Goal: Task Accomplishment & Management: Manage account settings

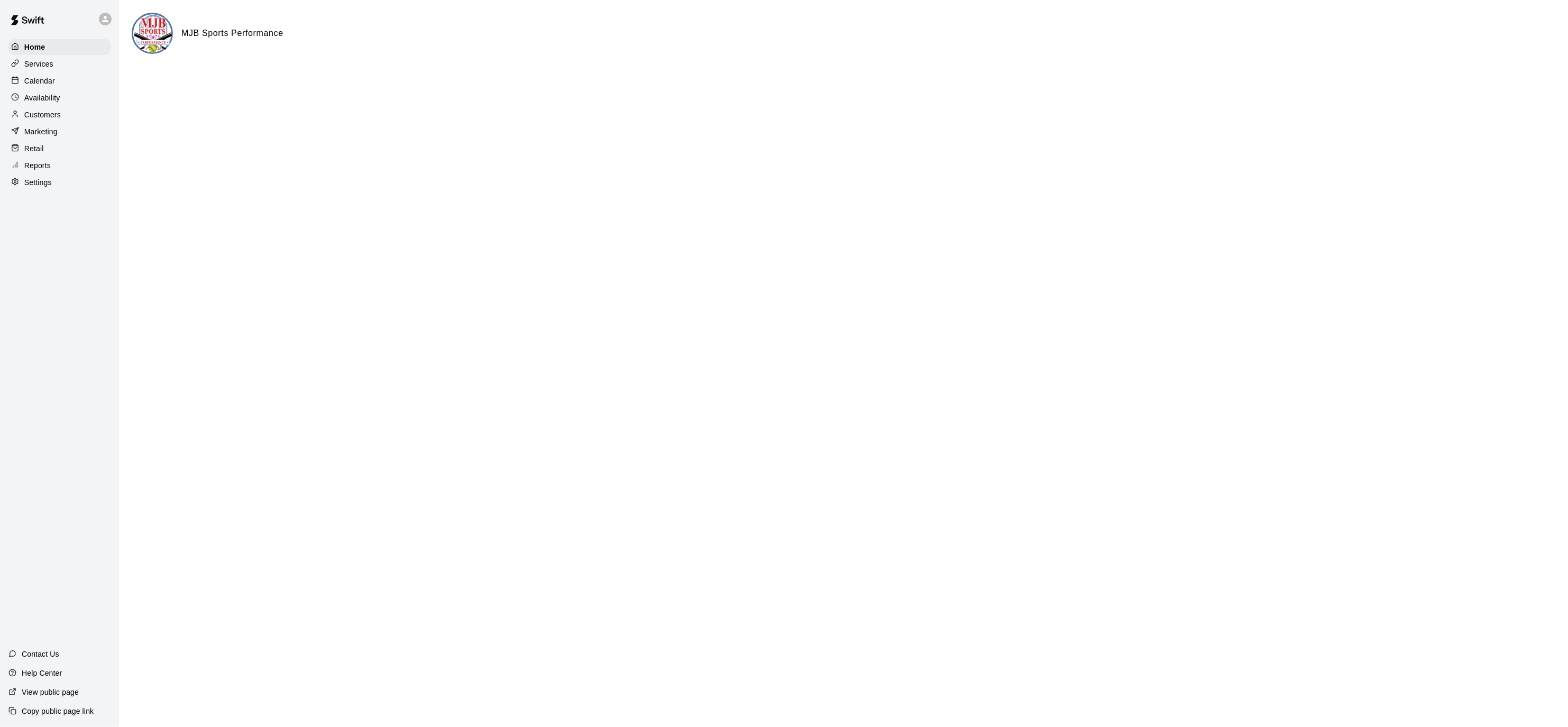
click at [49, 80] on p "Calendar" at bounding box center [39, 80] width 31 height 11
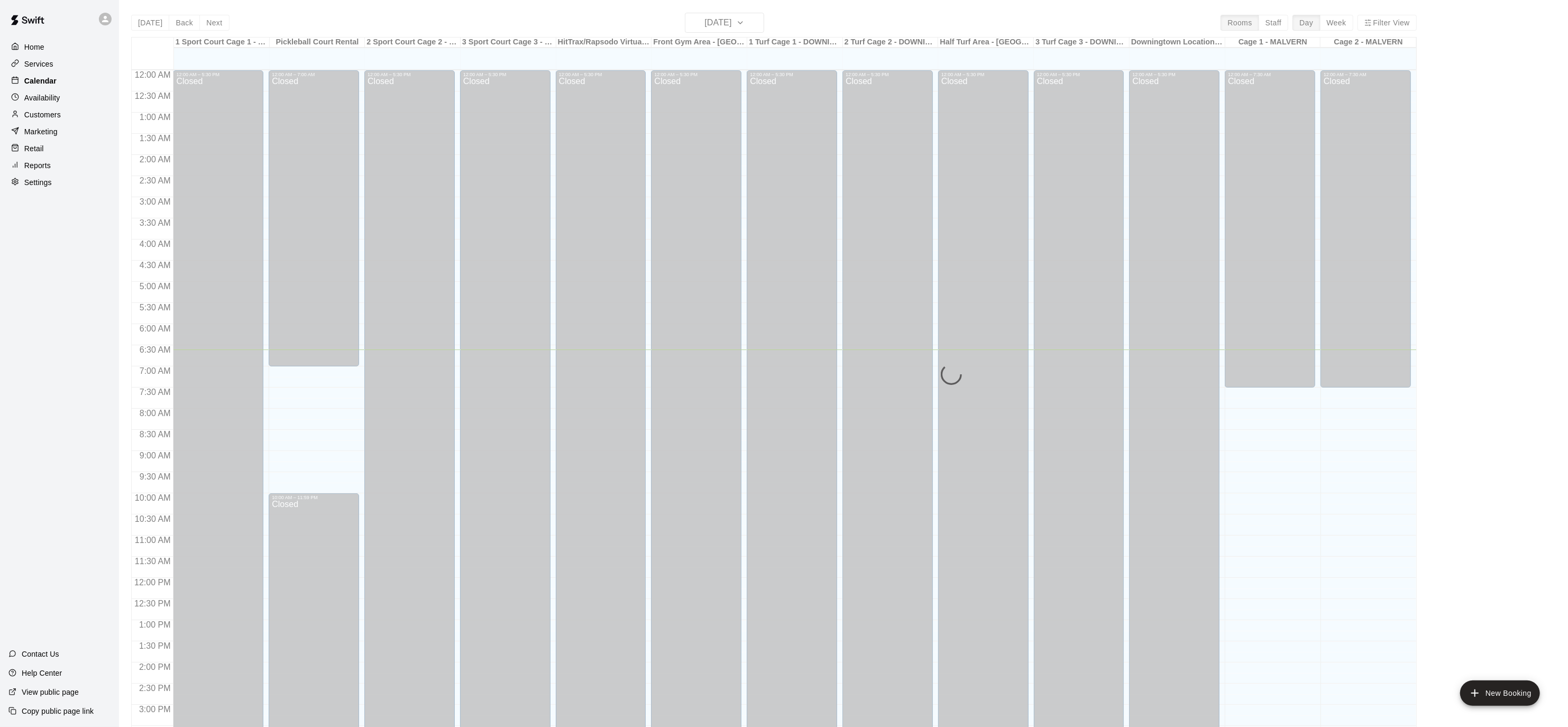
scroll to position [279, 0]
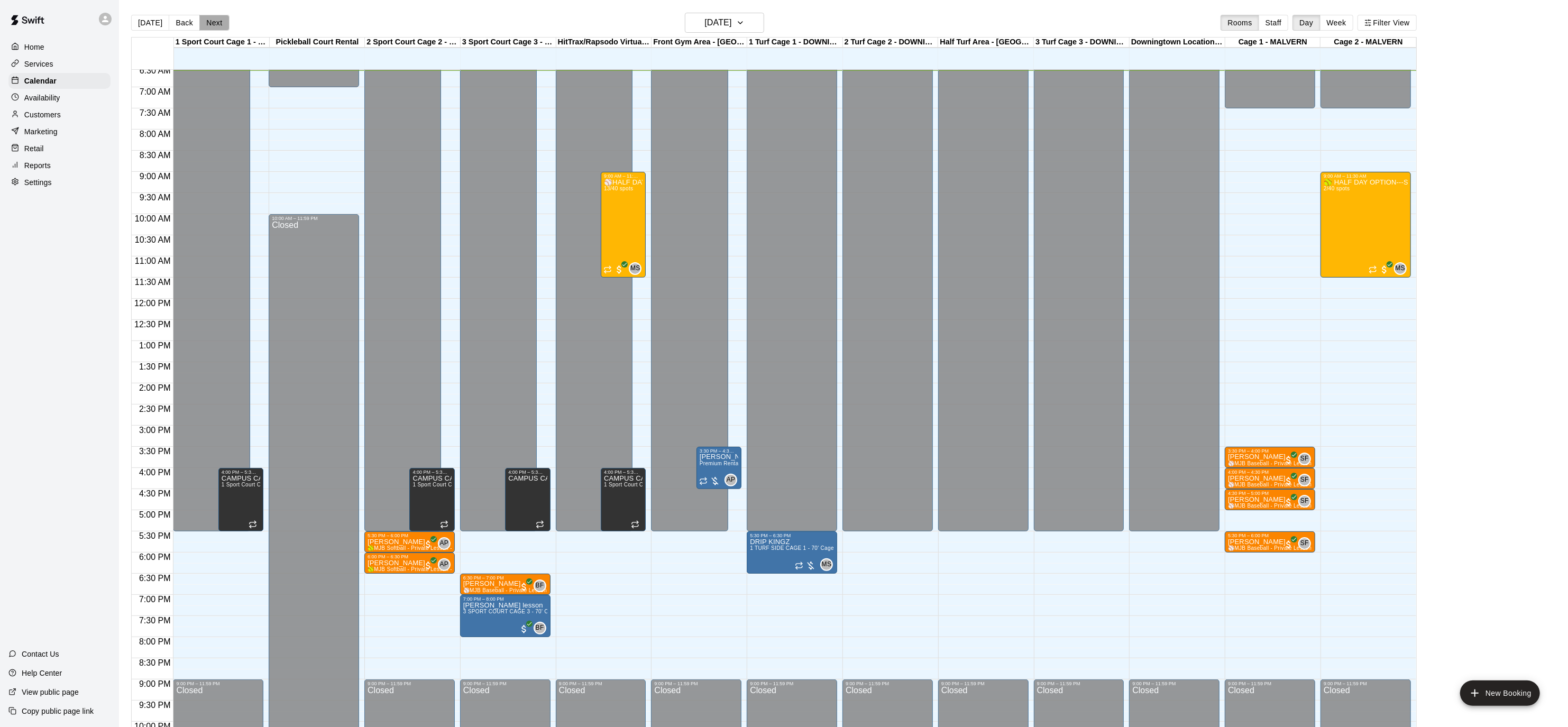
click at [208, 23] on button "Next" at bounding box center [214, 23] width 29 height 16
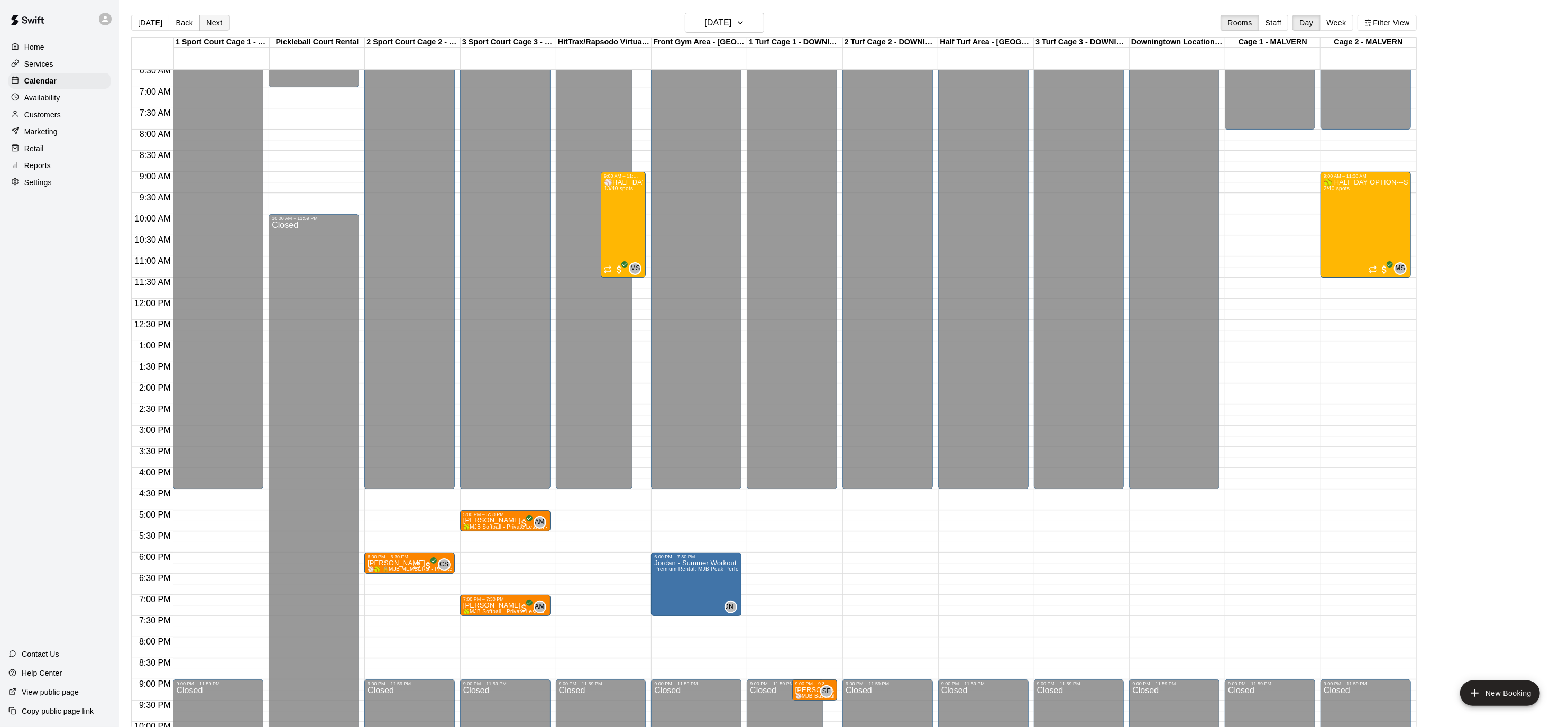
click at [208, 23] on button "Next" at bounding box center [214, 23] width 29 height 16
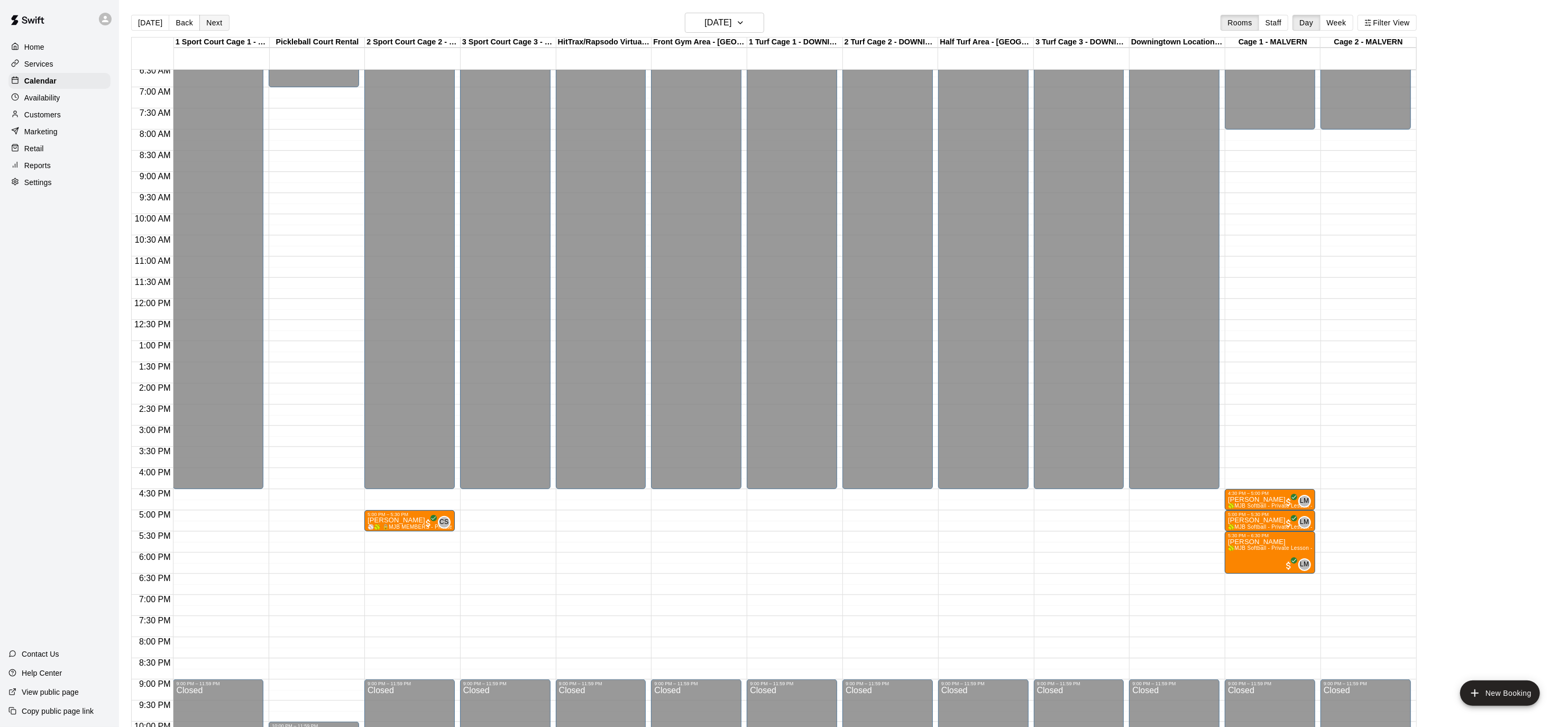
click at [208, 23] on button "Next" at bounding box center [214, 23] width 29 height 16
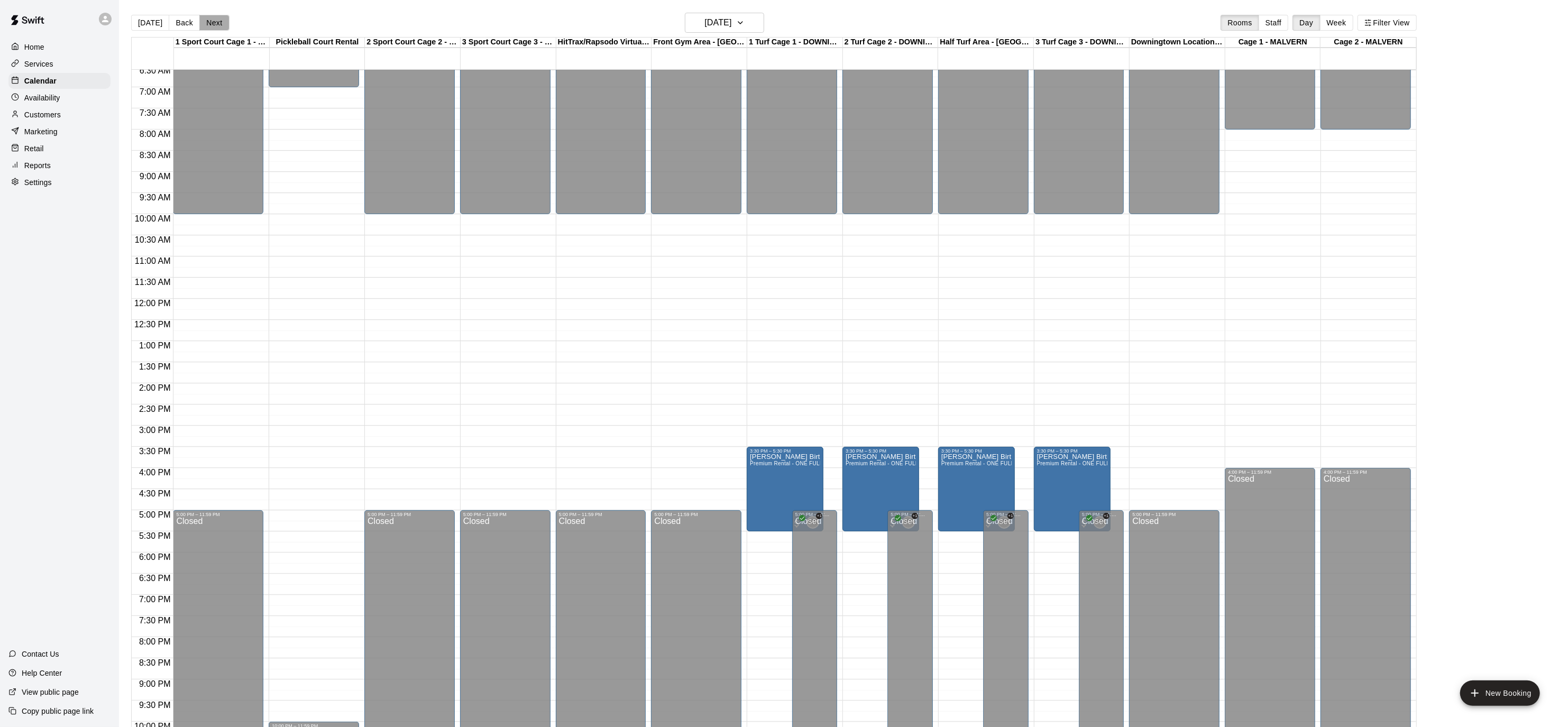
click at [208, 23] on button "Next" at bounding box center [214, 23] width 29 height 16
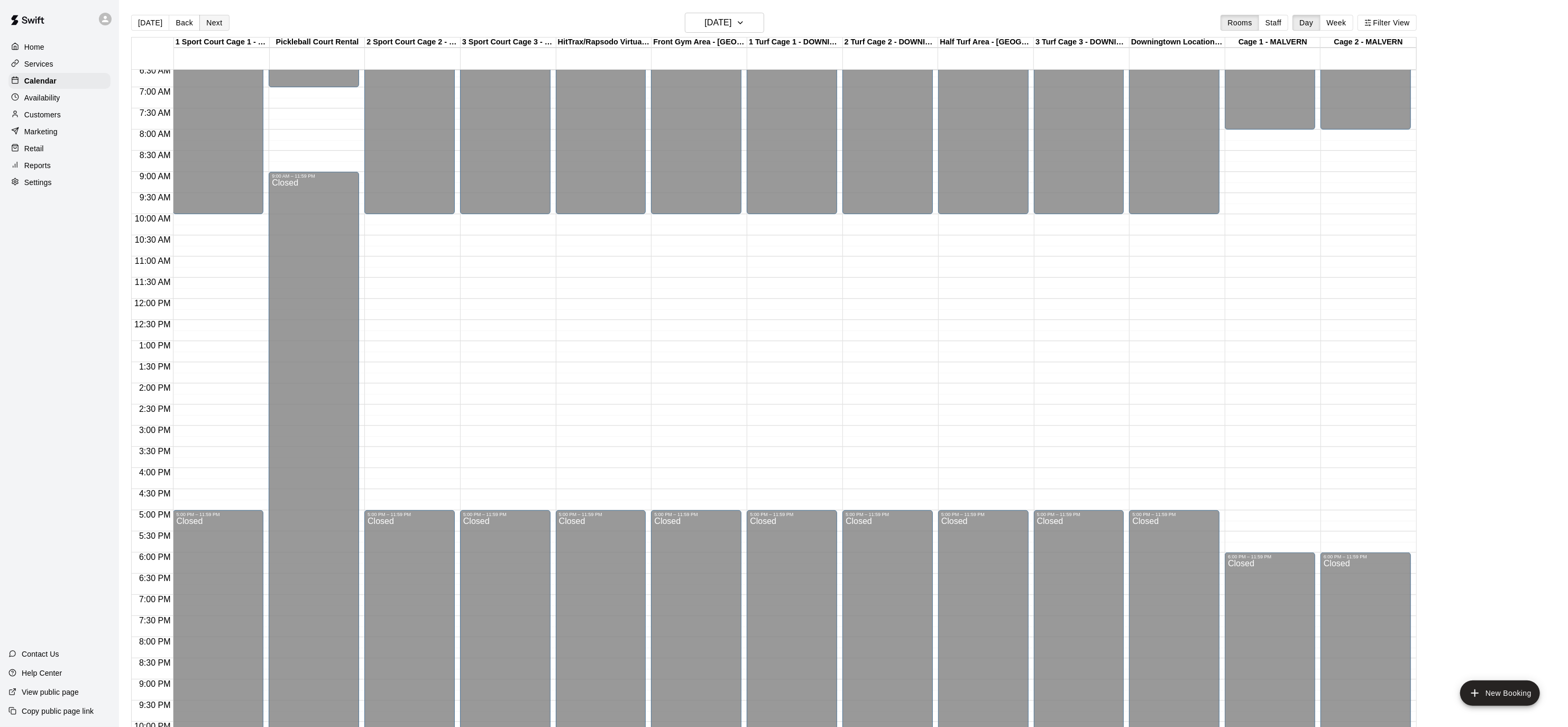
click at [208, 23] on button "Next" at bounding box center [214, 23] width 29 height 16
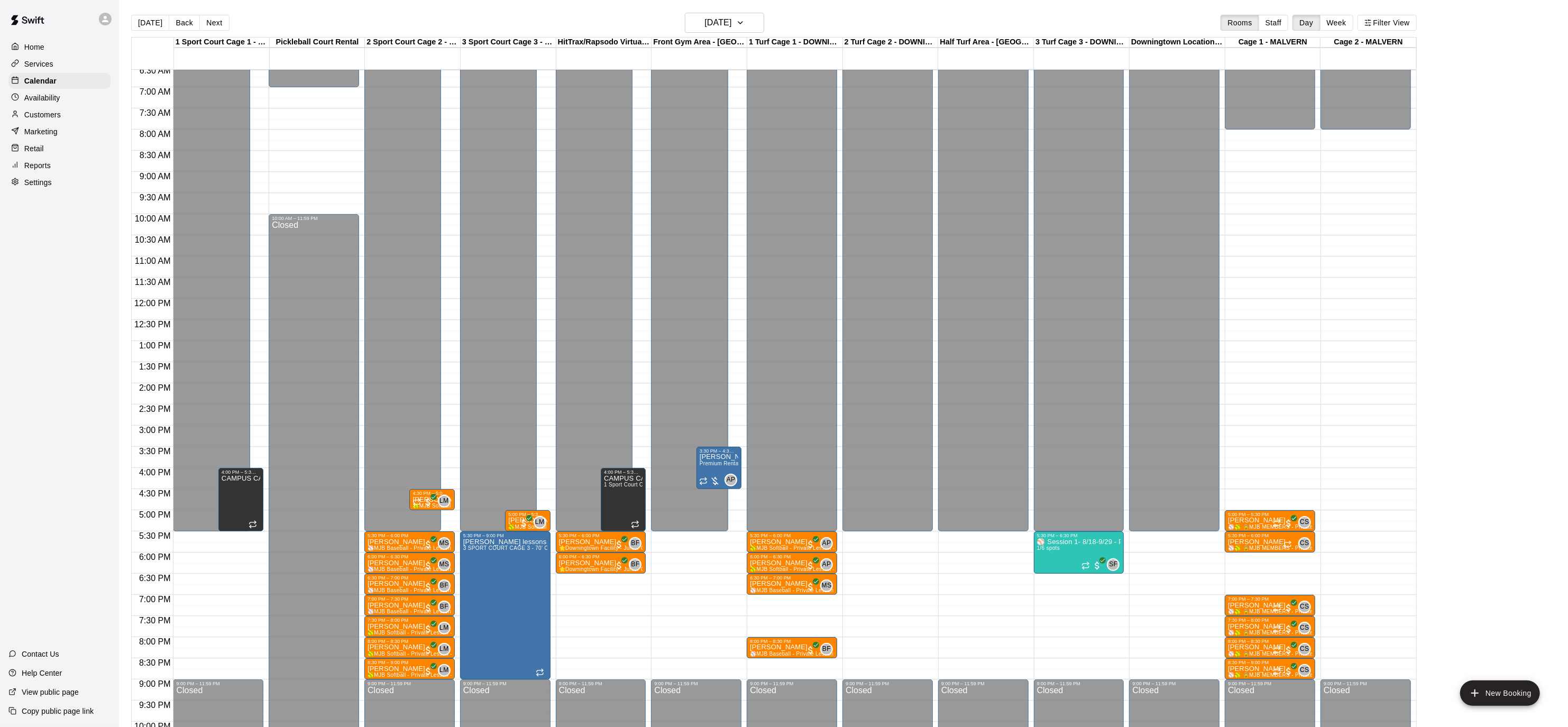
scroll to position [279, 0]
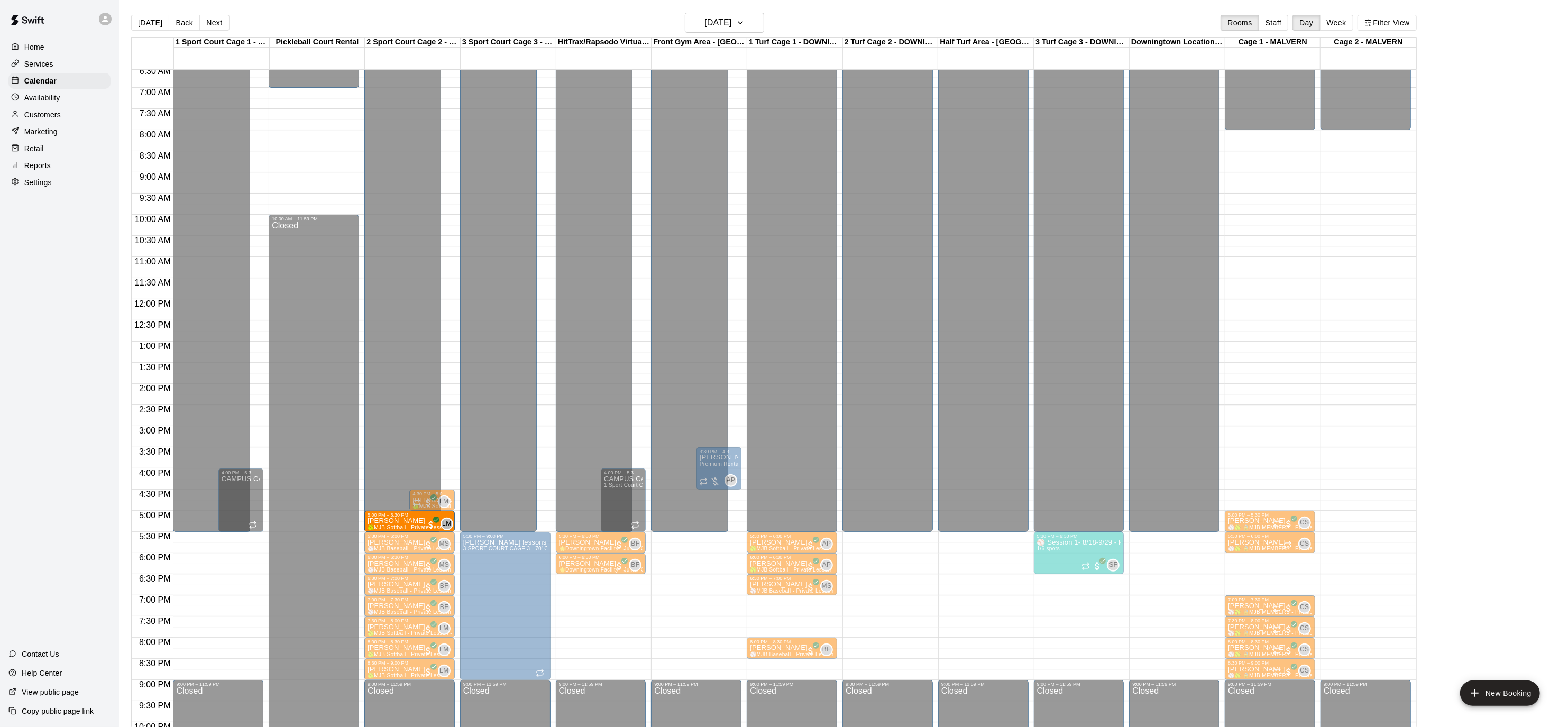
drag, startPoint x: 511, startPoint y: 524, endPoint x: 442, endPoint y: 529, distance: 69.2
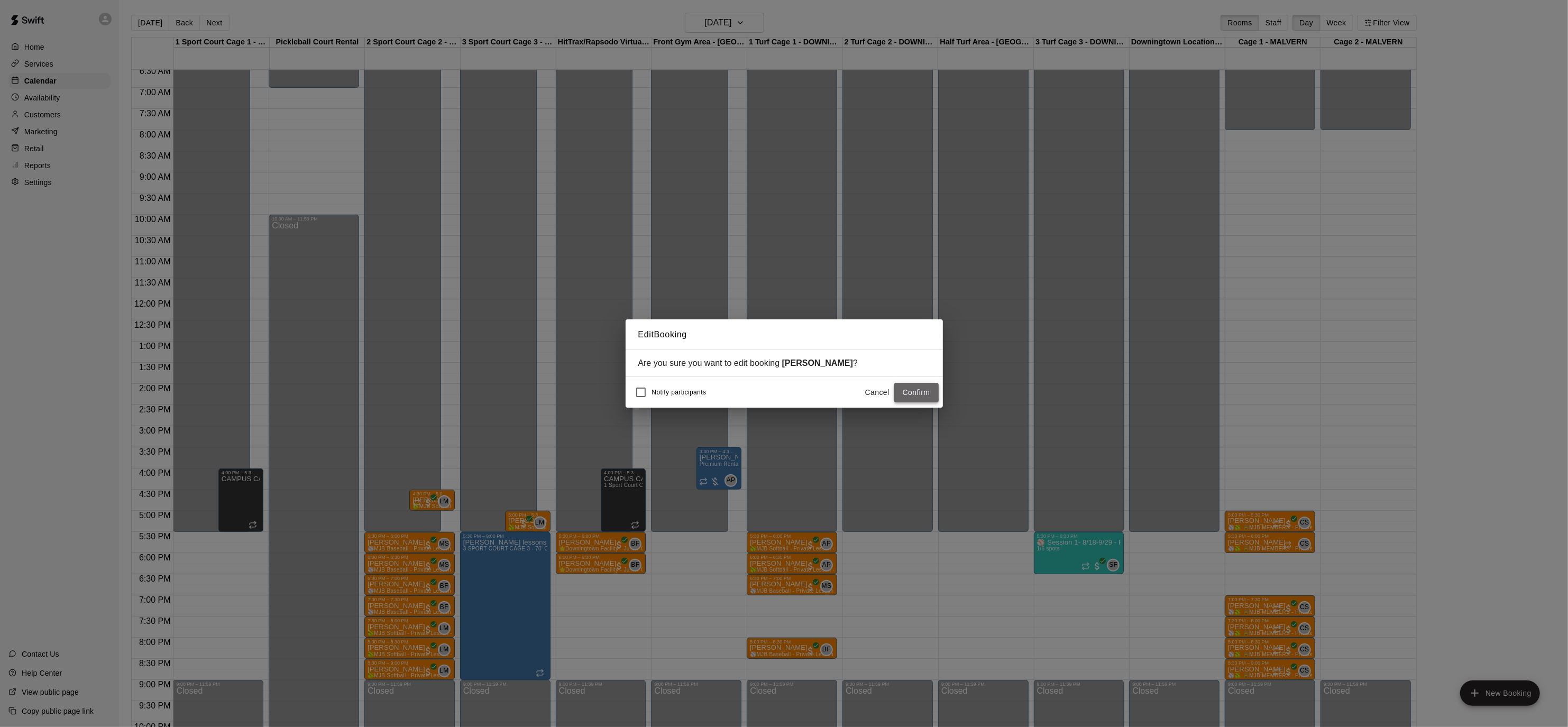
click at [907, 388] on button "Confirm" at bounding box center [916, 392] width 44 height 19
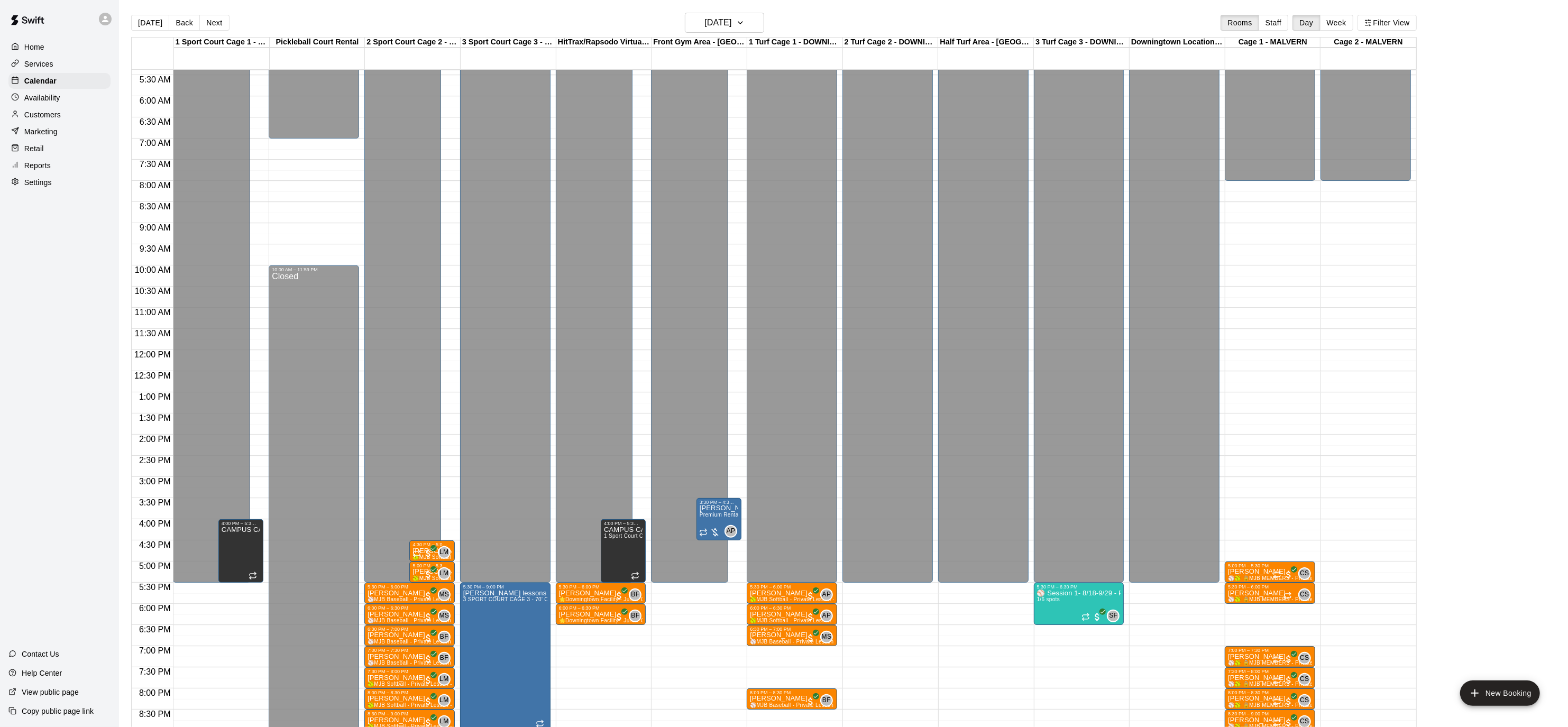
scroll to position [177, 0]
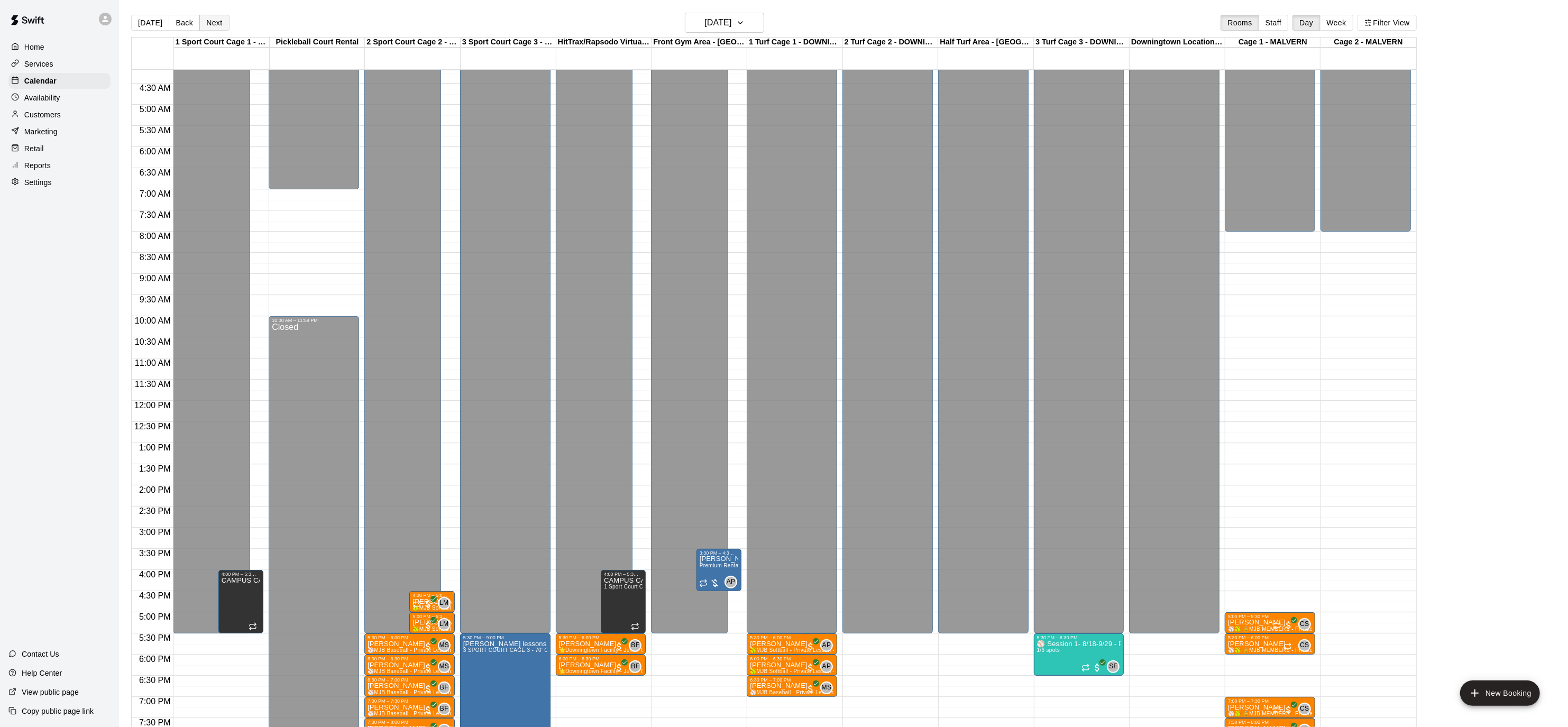
click at [220, 19] on button "Next" at bounding box center [214, 23] width 29 height 16
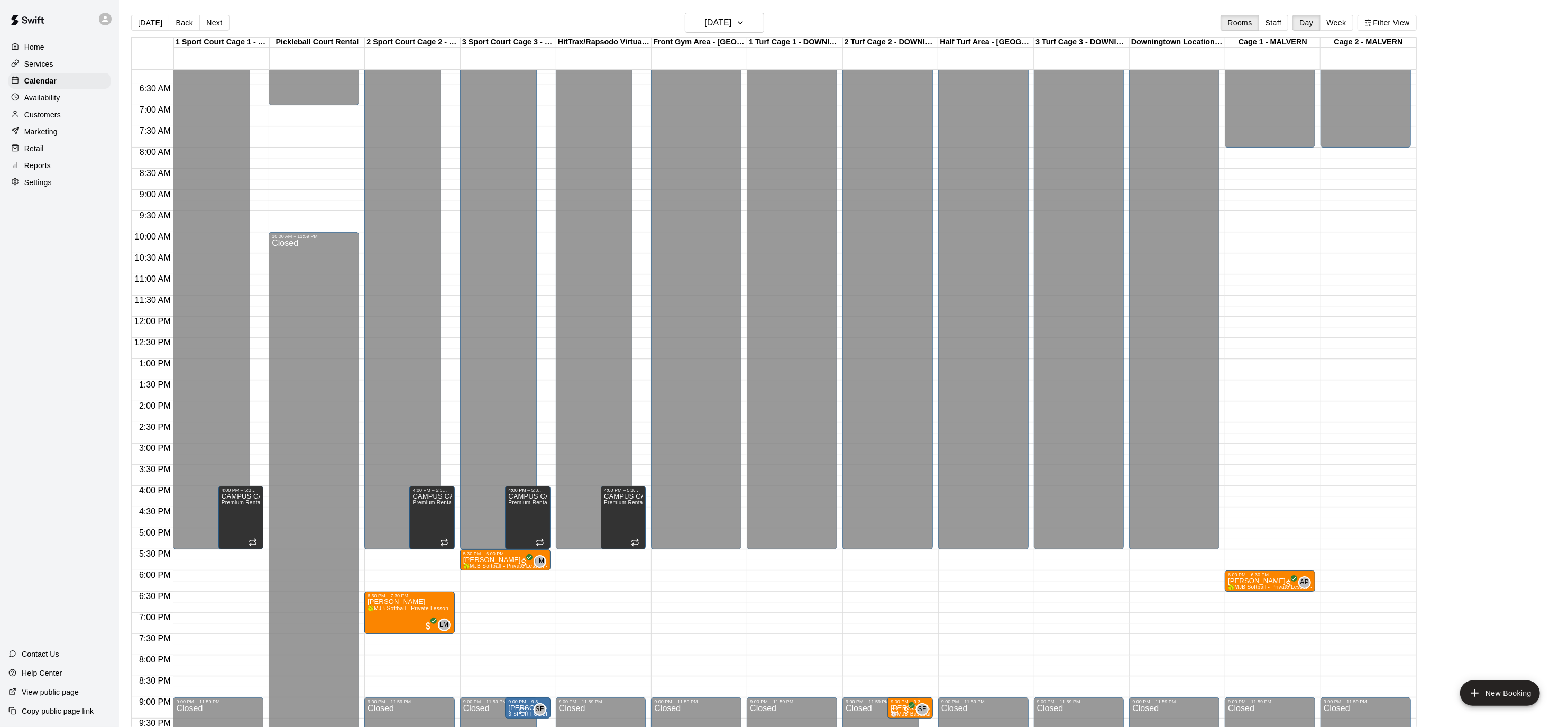
scroll to position [275, 0]
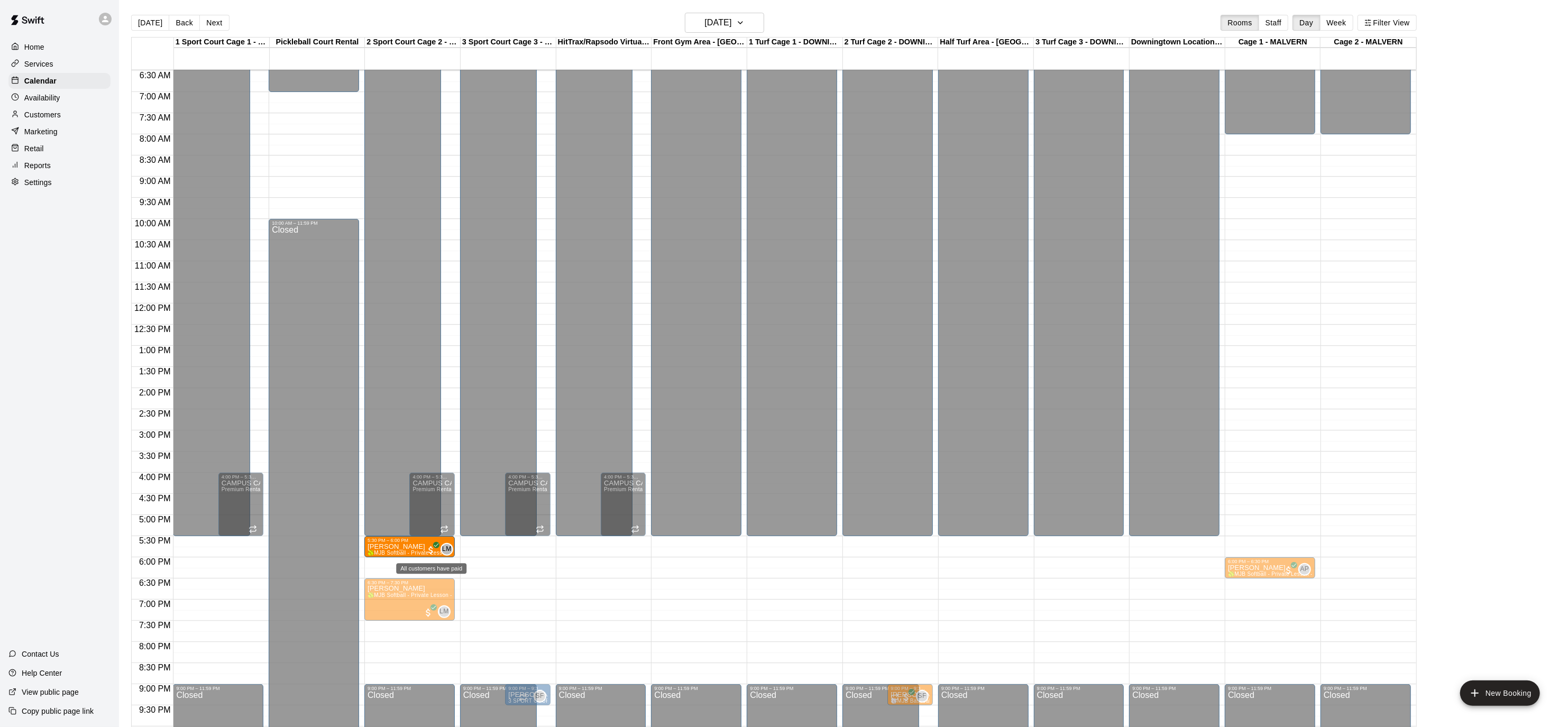
drag, startPoint x: 498, startPoint y: 549, endPoint x: 431, endPoint y: 549, distance: 67.0
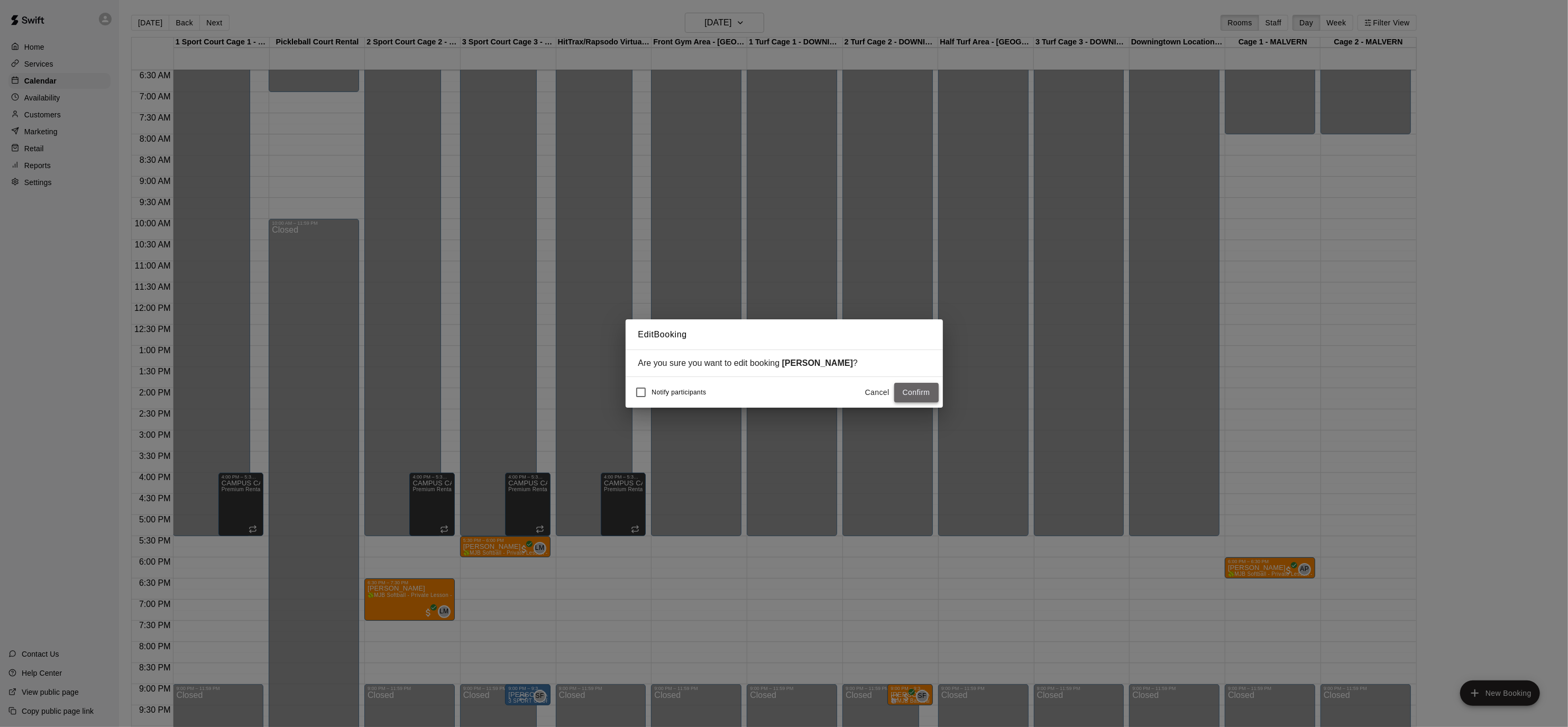
click at [934, 384] on button "Confirm" at bounding box center [916, 392] width 44 height 19
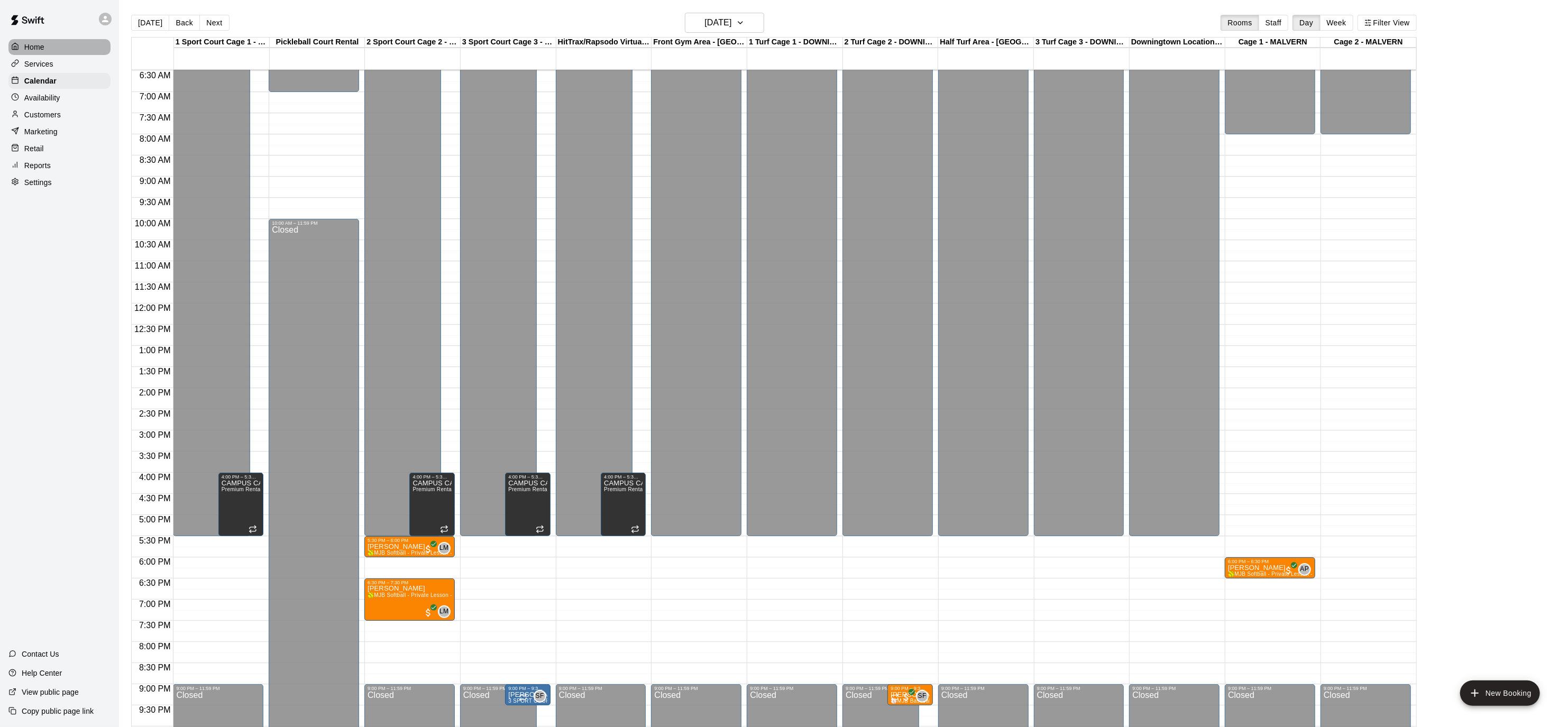
click at [35, 48] on p "Home" at bounding box center [34, 47] width 20 height 11
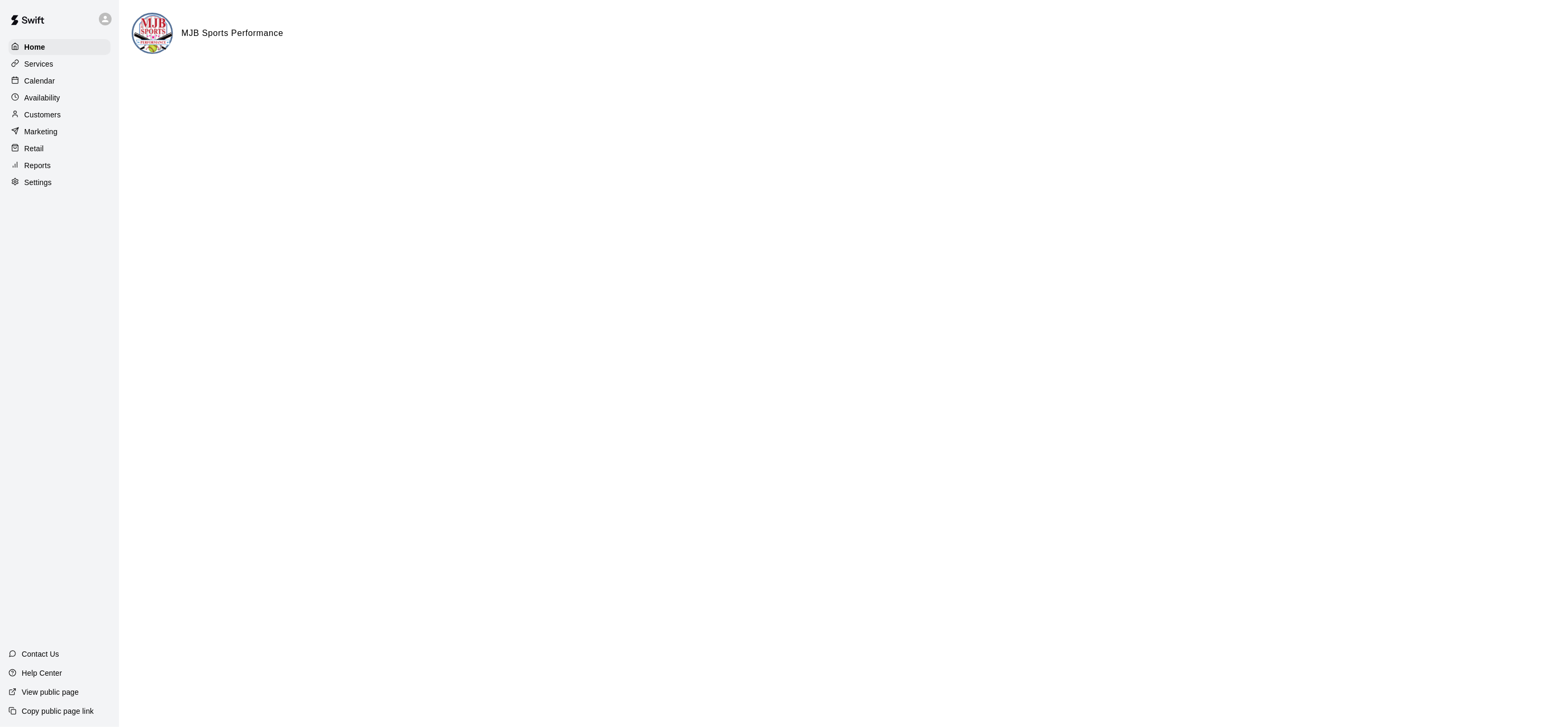
click at [24, 178] on p "Settings" at bounding box center [38, 182] width 28 height 11
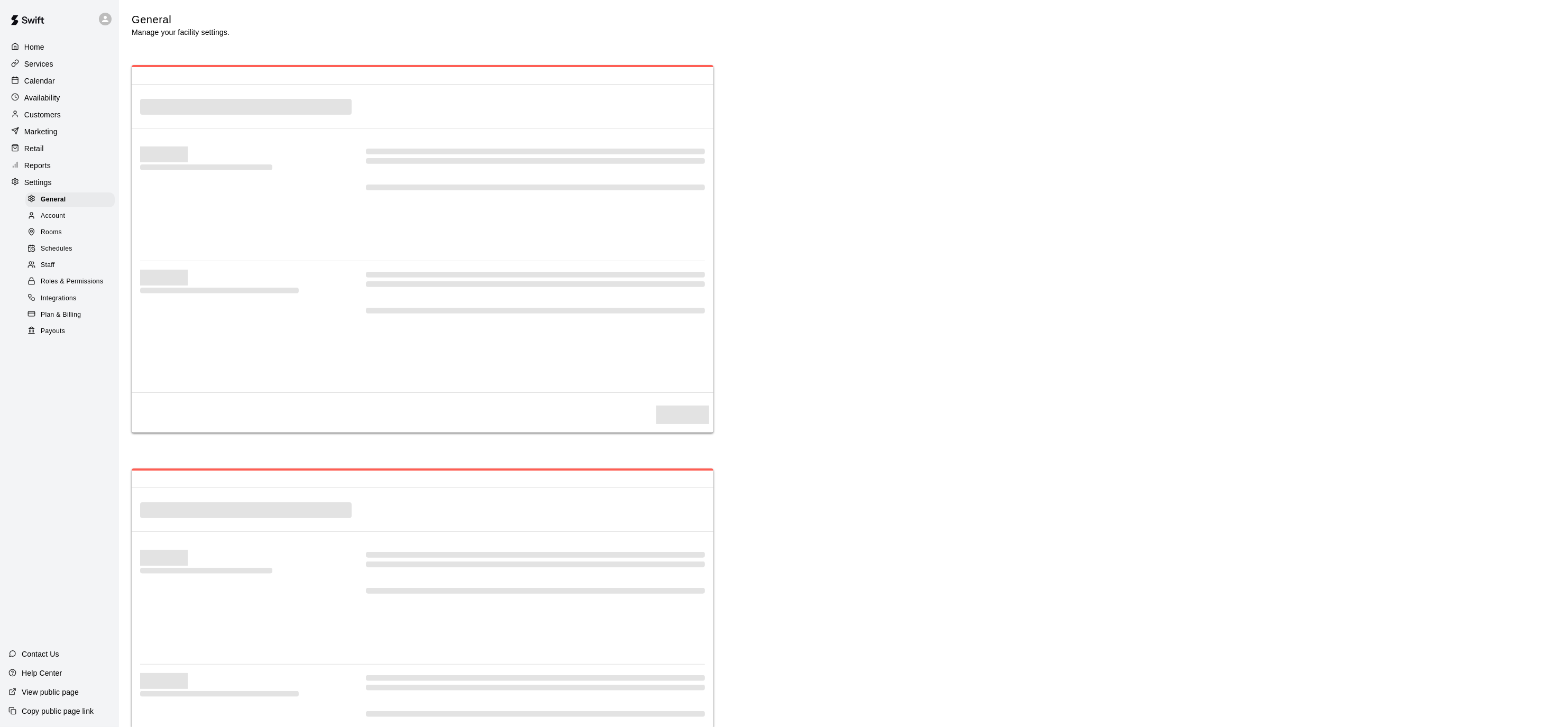
select select "**"
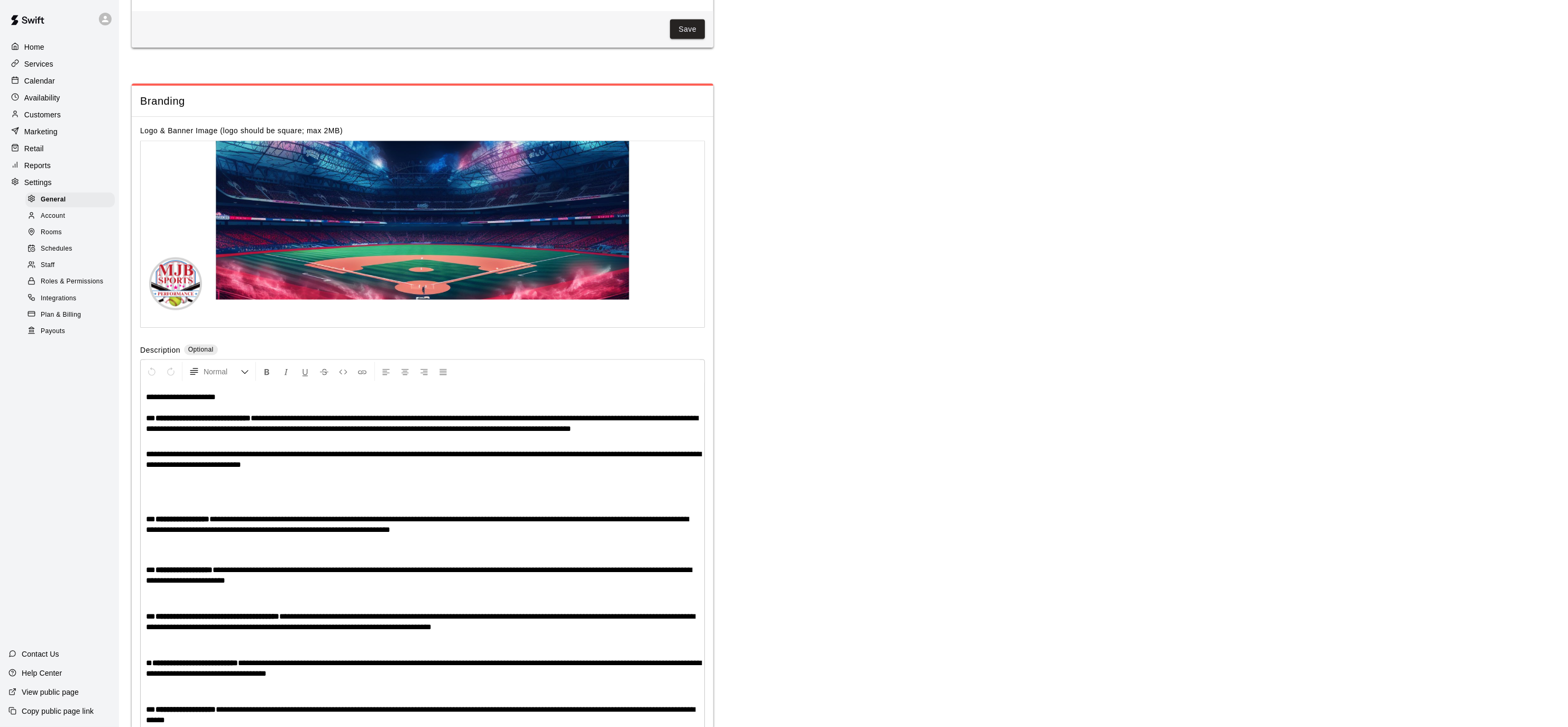
scroll to position [1975, 0]
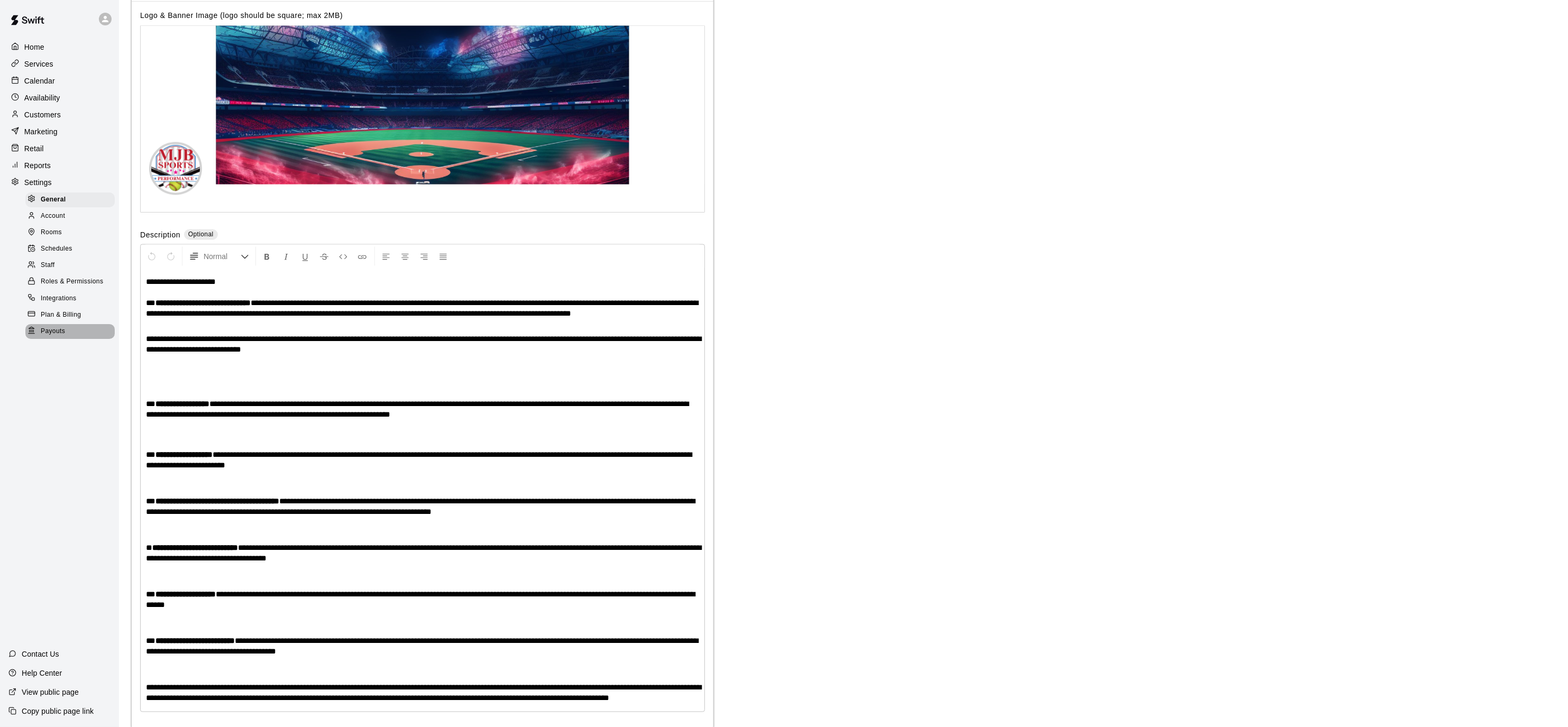
click at [52, 331] on span "Payouts" at bounding box center [53, 331] width 24 height 11
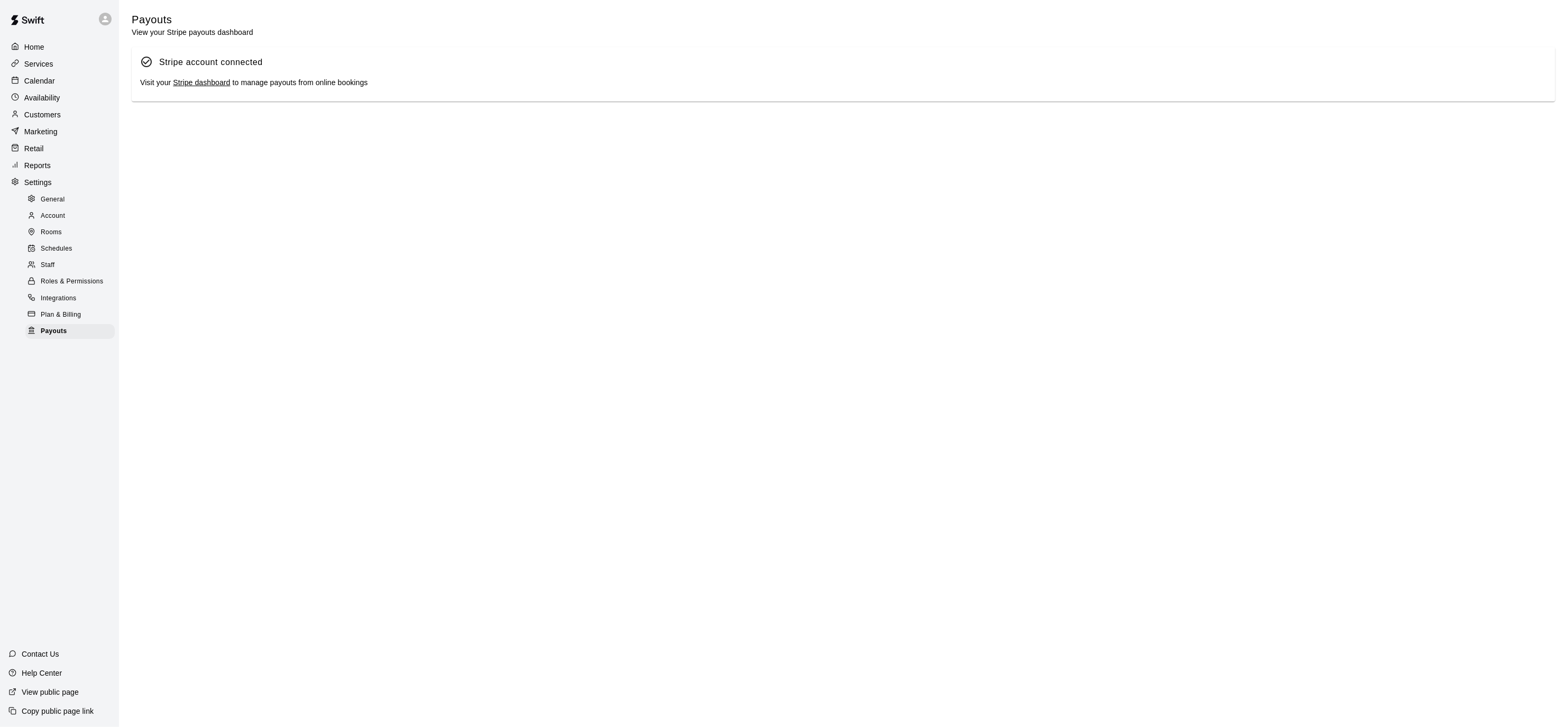
click at [193, 84] on link "Stripe dashboard" at bounding box center [201, 82] width 57 height 8
